Goal: Check status: Check status

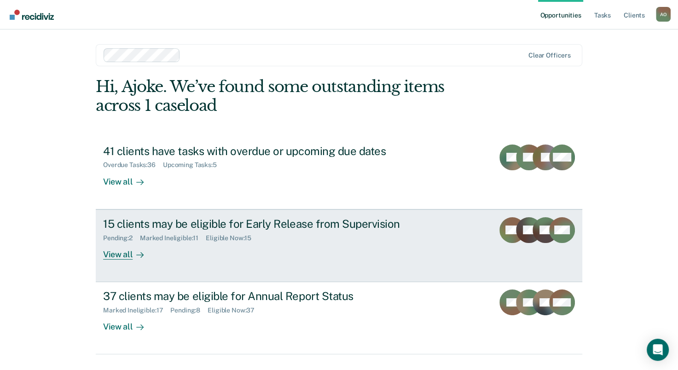
click at [111, 255] on div "View all" at bounding box center [129, 251] width 52 height 18
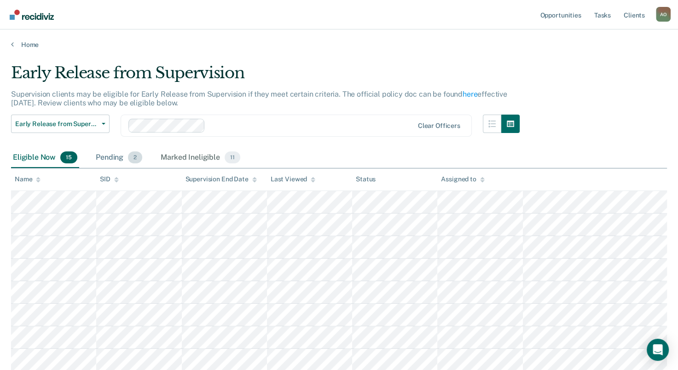
click at [104, 159] on div "Pending 2" at bounding box center [119, 158] width 50 height 20
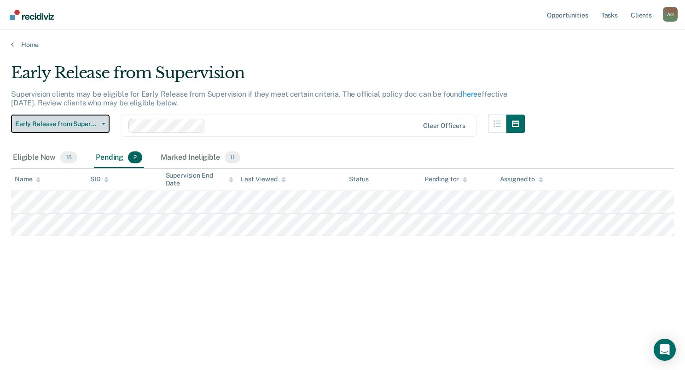
click at [97, 120] on span "Early Release from Supervision" at bounding box center [56, 124] width 83 height 8
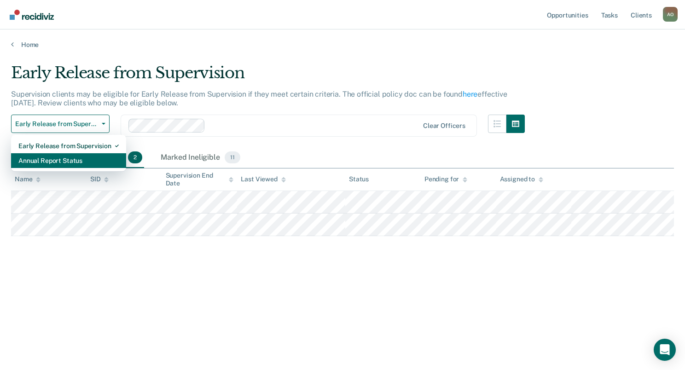
drag, startPoint x: 85, startPoint y: 160, endPoint x: 75, endPoint y: 163, distance: 10.1
click at [84, 160] on div "Annual Report Status" at bounding box center [68, 160] width 100 height 15
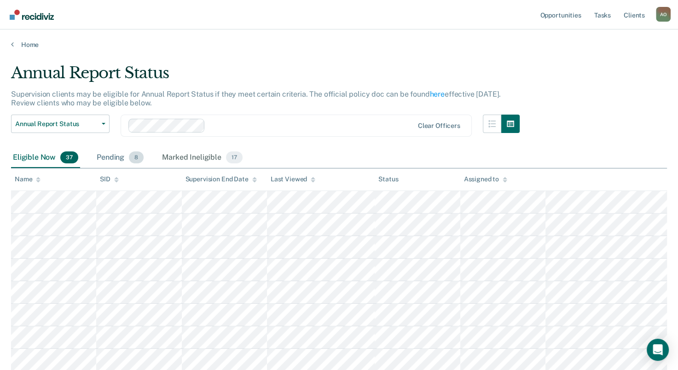
click at [104, 154] on div "Pending 8" at bounding box center [120, 158] width 51 height 20
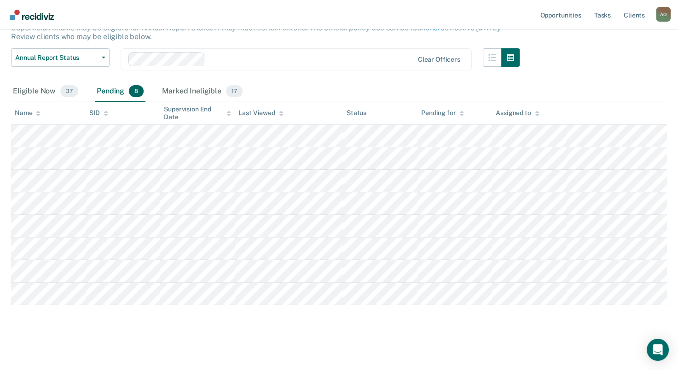
scroll to position [20, 0]
